Goal: Information Seeking & Learning: Learn about a topic

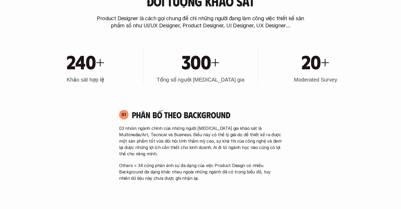
scroll to position [246, 0]
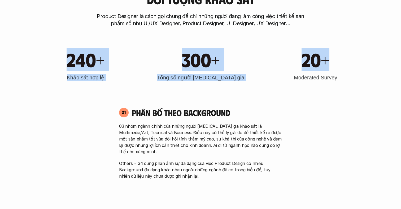
drag, startPoint x: 67, startPoint y: 59, endPoint x: 267, endPoint y: 73, distance: 199.8
click at [267, 73] on div "240+ Khảo sát hợp lệ 300+ Tổng số người [MEDICAL_DATA] gia 20+ Moderated Survey" at bounding box center [201, 65] width 340 height 54
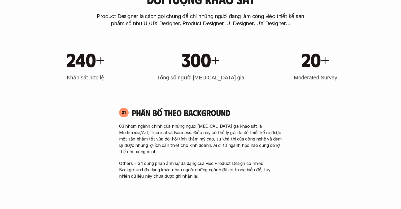
click at [159, 140] on p "03 nhóm ngành chính của những người [MEDICAL_DATA] gia khảo sát là Multimedia/A…" at bounding box center [200, 139] width 163 height 32
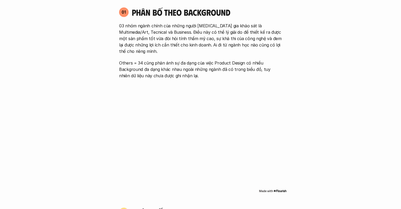
scroll to position [351, 0]
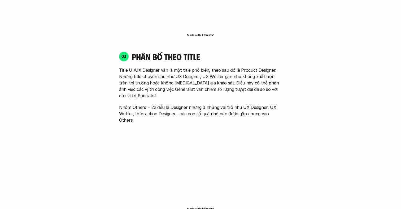
scroll to position [741, 0]
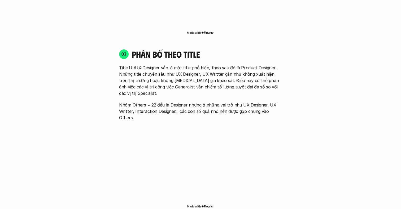
click at [168, 102] on p "Nhóm Others = 22 đều là Designer nhưng ở những vai trò như UX Designer, UX Writ…" at bounding box center [200, 111] width 163 height 19
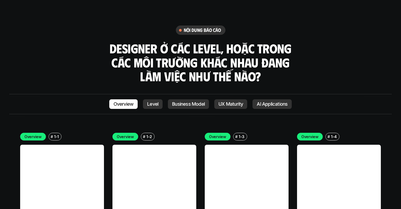
scroll to position [1471, 0]
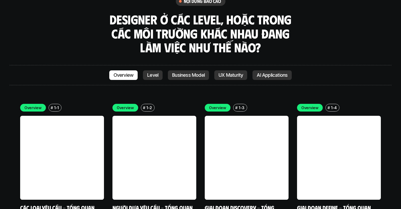
click at [126, 105] on p "Overview" at bounding box center [125, 108] width 17 height 6
click at [147, 105] on p "1-2" at bounding box center [150, 108] width 6 height 6
click at [125, 105] on p "Overview" at bounding box center [125, 108] width 17 height 6
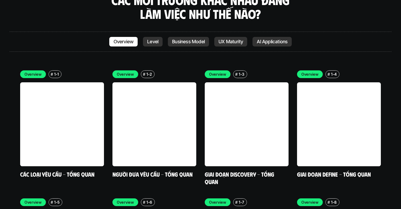
scroll to position [1500, 0]
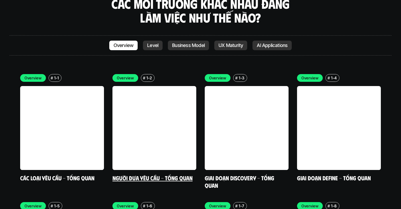
click at [167, 108] on link at bounding box center [155, 128] width 84 height 84
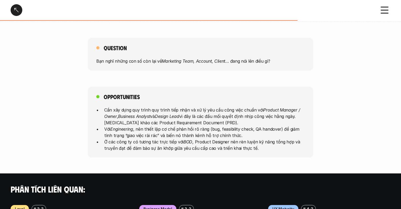
scroll to position [262, 0]
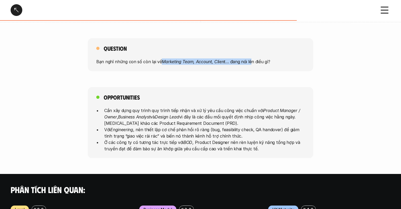
drag, startPoint x: 175, startPoint y: 53, endPoint x: 251, endPoint y: 53, distance: 75.9
click at [251, 58] on p "Bạn nghĩ những con số còn lại về Marketing Team, Account, Client … đang nói lên…" at bounding box center [200, 61] width 209 height 6
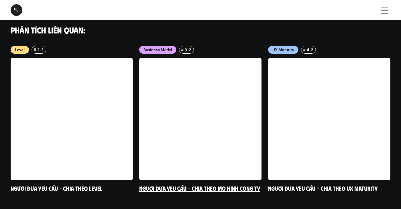
scroll to position [428, 0]
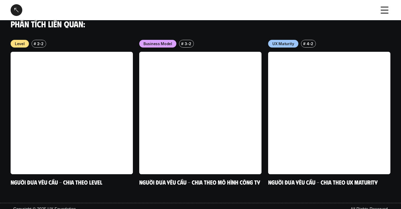
click at [102, 32] on div "Phân tích liên quan:" at bounding box center [200, 23] width 401 height 31
click at [17, 10] on div at bounding box center [17, 10] width 12 height 12
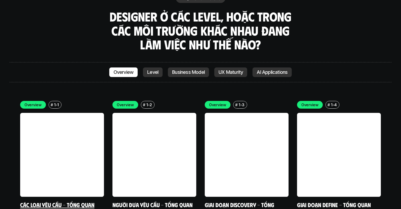
scroll to position [1465, 0]
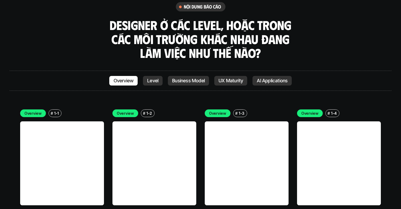
click at [242, 78] on p "UX Maturity" at bounding box center [231, 80] width 24 height 5
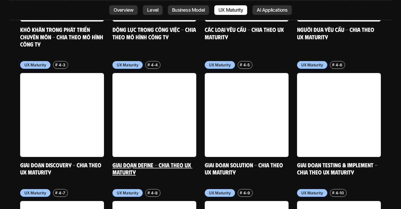
scroll to position [2545, 0]
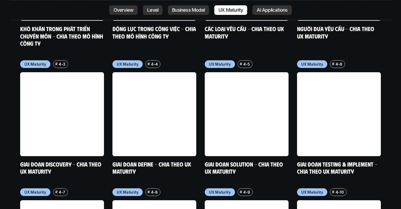
click at [273, 10] on p "AI Applications" at bounding box center [272, 9] width 31 height 5
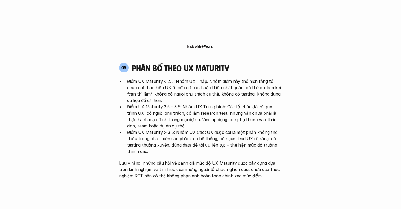
scroll to position [997, 0]
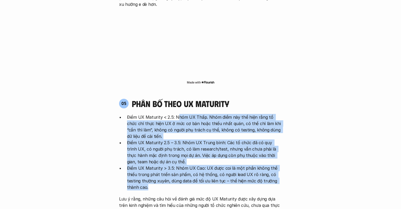
drag, startPoint x: 177, startPoint y: 85, endPoint x: 191, endPoint y: 155, distance: 71.7
click at [191, 155] on ul "Điểm UX Maturity < 2.5: Nhóm UX Thấp. Nhóm điểm này thể hiện rằng tổ chức chỉ t…" at bounding box center [200, 152] width 163 height 76
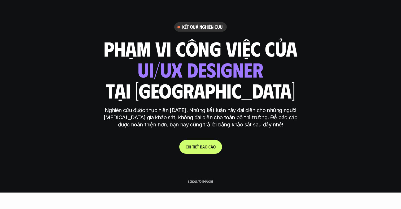
scroll to position [0, 0]
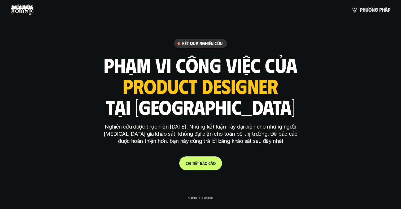
click at [191, 46] on h6 "Kết quả nghiên cứu" at bounding box center [202, 43] width 40 height 6
click at [369, 11] on p "p h ư ơ n g p h á p" at bounding box center [375, 10] width 31 height 6
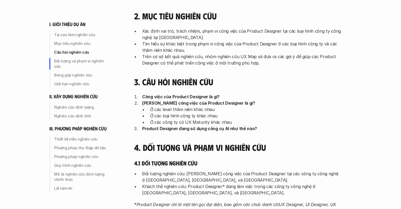
scroll to position [214, 0]
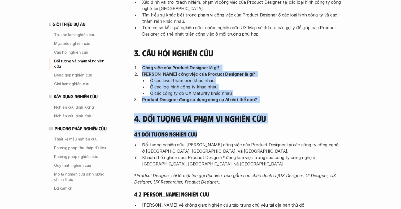
drag, startPoint x: 138, startPoint y: 70, endPoint x: 226, endPoint y: 136, distance: 110.7
click at [229, 136] on div "I. Giới thiệu về dự án UX Map 1. Tại sao làm nghiên cứu Một trong những vấn đề …" at bounding box center [237, 173] width 207 height 614
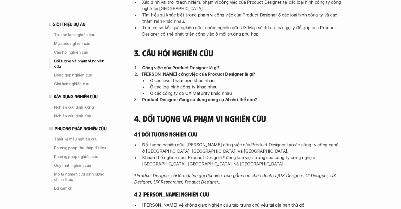
click at [178, 158] on p "Khách thể nghiên cứu: Product Designer* đang làm việc trong các công ty công ng…" at bounding box center [241, 160] width 199 height 13
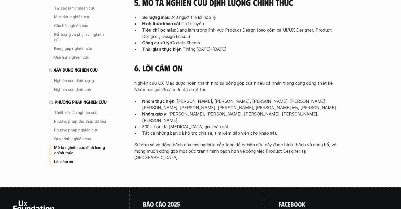
scroll to position [1724, 0]
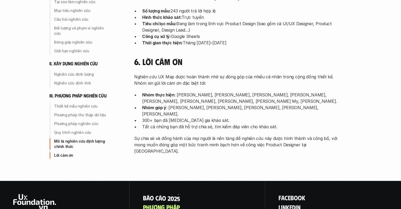
click at [165, 194] on p "B á o c á o 2 0 2 5" at bounding box center [161, 197] width 37 height 7
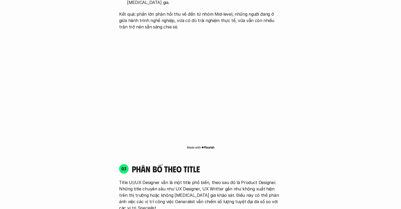
scroll to position [804, 0]
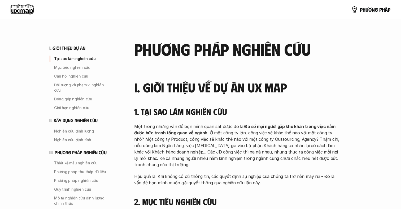
click at [17, 12] on use at bounding box center [22, 9] width 23 height 11
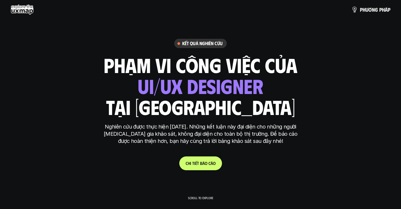
click at [197, 44] on h6 "Kết quả nghiên cứu" at bounding box center [202, 43] width 40 height 6
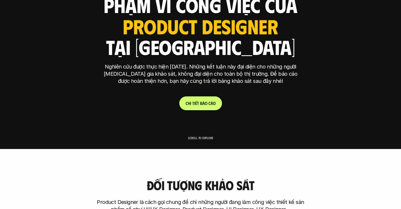
scroll to position [91, 0]
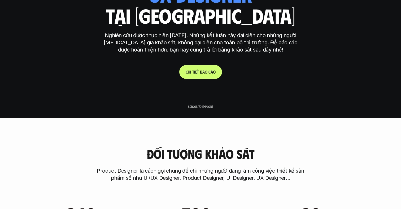
click at [204, 106] on p "Scroll to explore" at bounding box center [200, 107] width 25 height 4
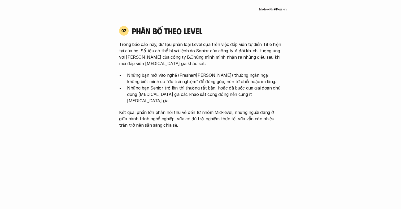
scroll to position [531, 0]
